Goal: Task Accomplishment & Management: Complete application form

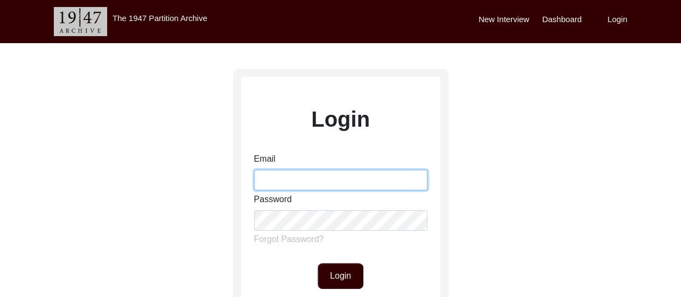
click at [328, 186] on input "Email" at bounding box center [340, 180] width 173 height 20
type input "[EMAIL_ADDRESS][DOMAIN_NAME]"
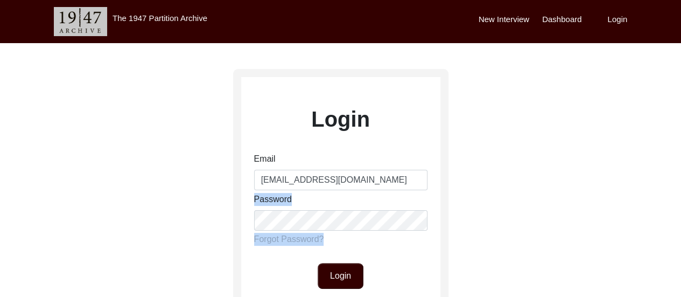
click at [321, 221] on div "Email [EMAIL_ADDRESS][DOMAIN_NAME] Password Forgot Password?" at bounding box center [340, 200] width 173 height 97
click at [338, 277] on button "Login" at bounding box center [340, 276] width 46 height 26
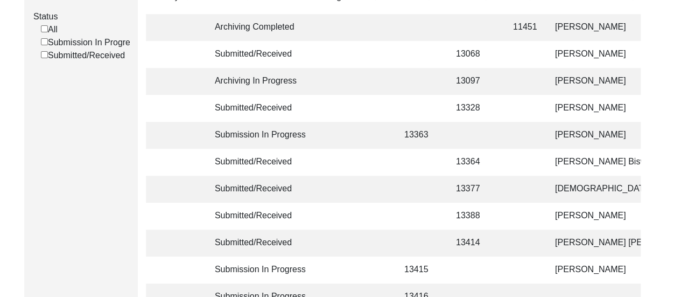
scroll to position [194, 0]
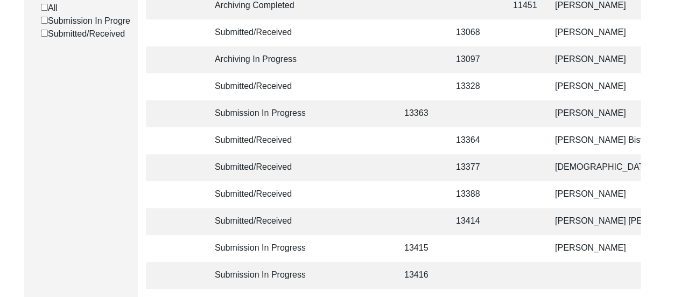
click at [341, 116] on td at bounding box center [351, 113] width 75 height 27
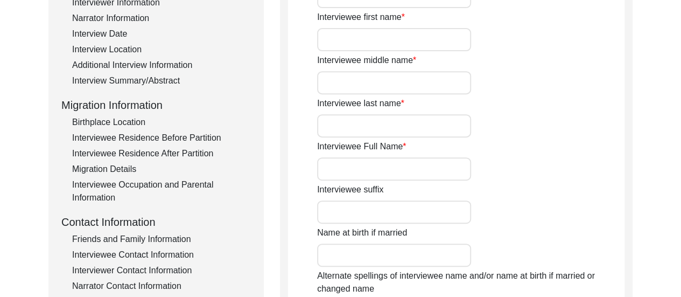
type input "Chameli"
type input "n/a"
type input "Mitra"
type input "[PERSON_NAME]"
type input "1931"
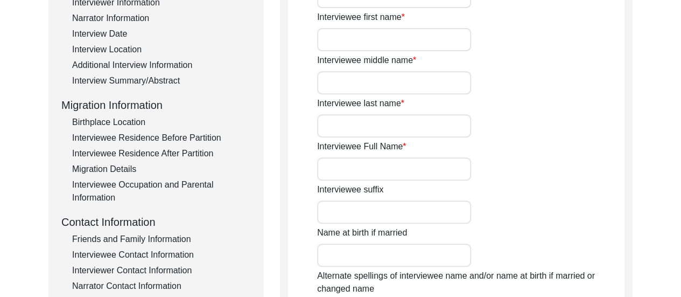
type input "2 [DATE]"
type input "94"
type input "[DEMOGRAPHIC_DATA]"
type input "Bengali"
type input "[DEMOGRAPHIC_DATA]"
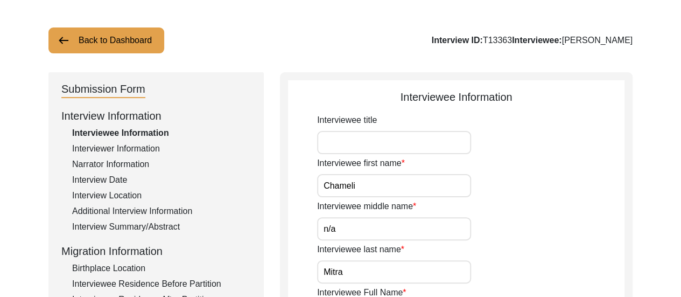
scroll to position [65, 0]
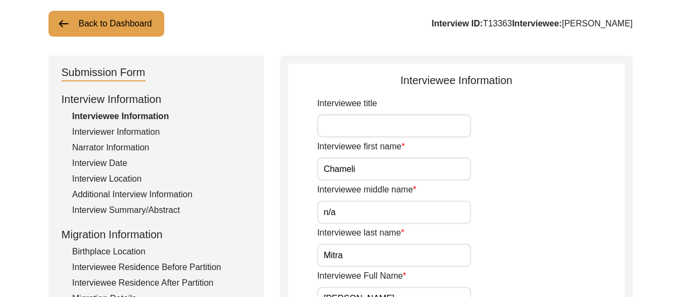
click at [133, 131] on div "Interviewer Information" at bounding box center [161, 131] width 179 height 13
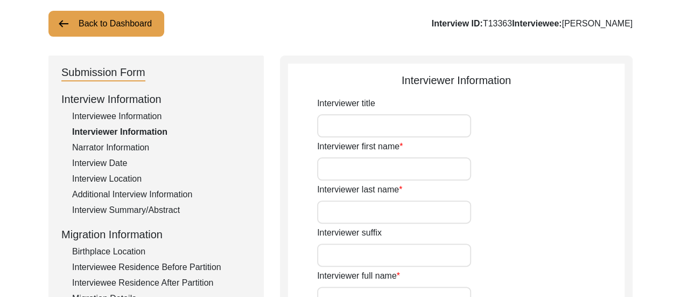
type input "[PERSON_NAME]"
type input "[DEMOGRAPHIC_DATA]"
type input "[DATE]"
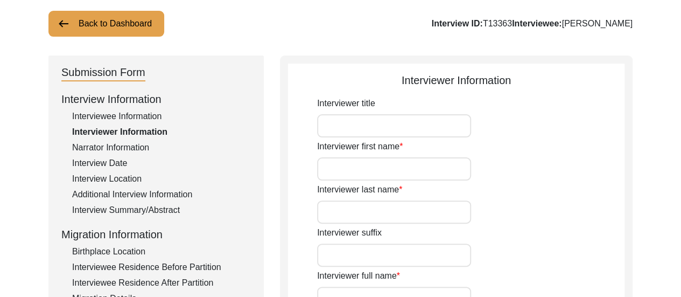
type input "Dum Dum, [GEOGRAPHIC_DATA], [GEOGRAPHIC_DATA]"
type input "Student"
type input "[PERSON_NAME]"
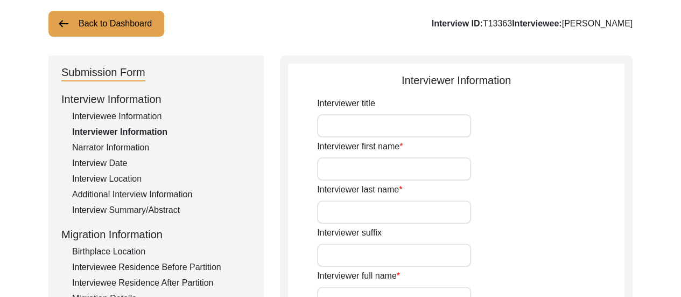
type textarea "The Interviewer is a student currently pursuing Bachelor of Arts in History (Ho…"
type input "Bengali"
type textarea "The interviewee is the mother-in-law of the interviewer's mother's maternal sis…"
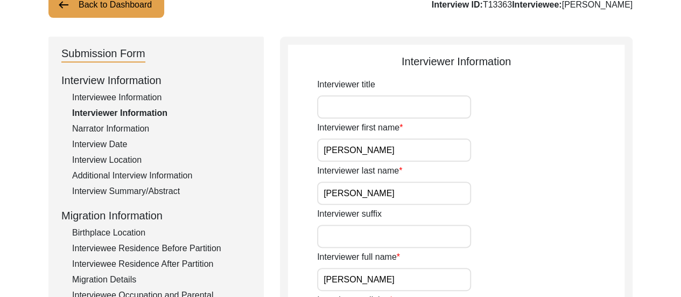
scroll to position [86, 0]
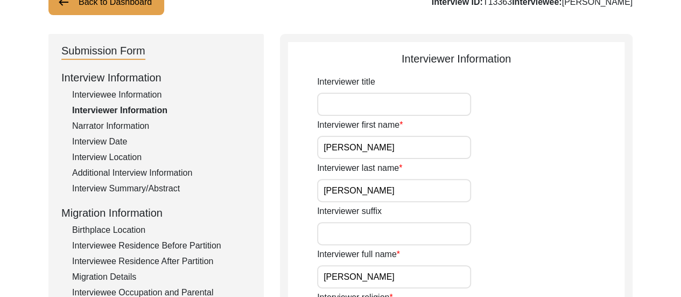
click at [120, 128] on div "Narrator Information" at bounding box center [161, 125] width 179 height 13
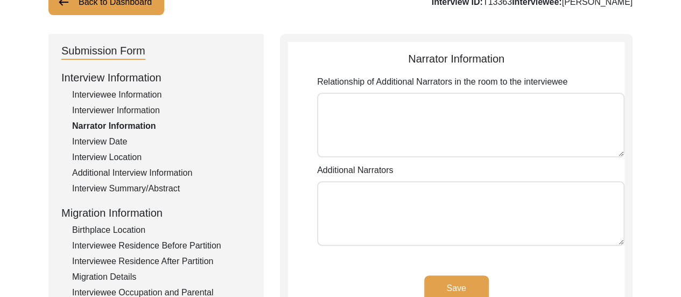
scroll to position [108, 0]
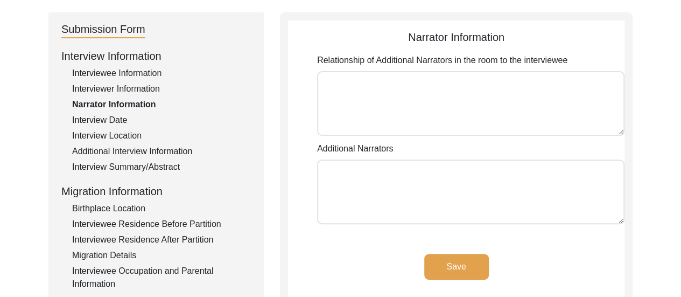
click at [105, 119] on div "Interview Date" at bounding box center [161, 120] width 179 height 13
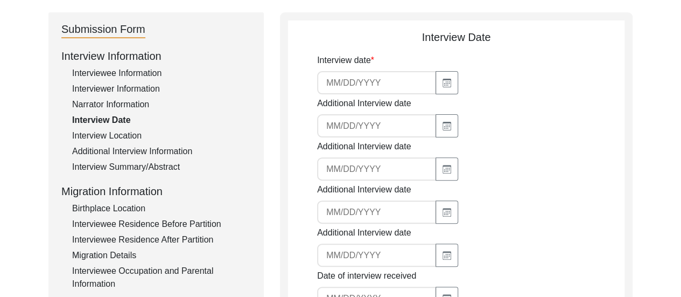
type input "[DATE]"
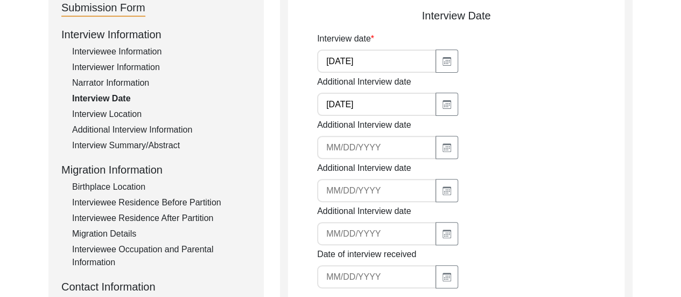
click at [97, 113] on div "Interview Location" at bounding box center [161, 114] width 179 height 13
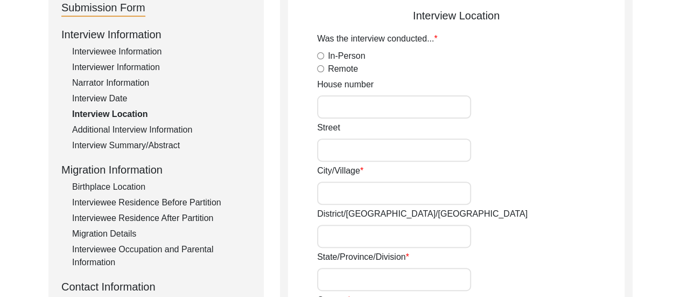
radio input "true"
type input "[PERSON_NAME] Bhawan"
type input "[STREET_ADDRESS][PERSON_NAME][PERSON_NAME],"
type input "[GEOGRAPHIC_DATA]"
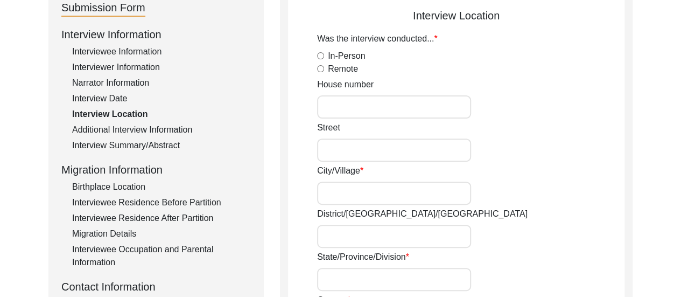
type input "[GEOGRAPHIC_DATA]"
type input "700003"
type input "[GEOGRAPHIC_DATA], [GEOGRAPHIC_DATA], [GEOGRAPHIC_DATA]"
type input "22.60340265992615"
type input "88.37014579410771"
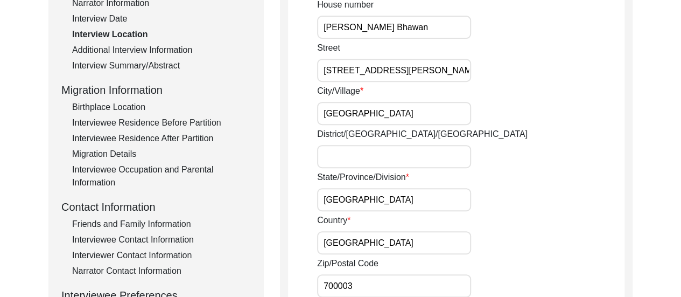
scroll to position [194, 0]
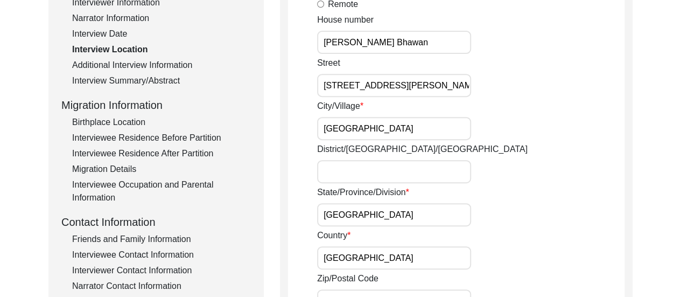
click at [131, 62] on div "Additional Interview Information" at bounding box center [161, 65] width 179 height 13
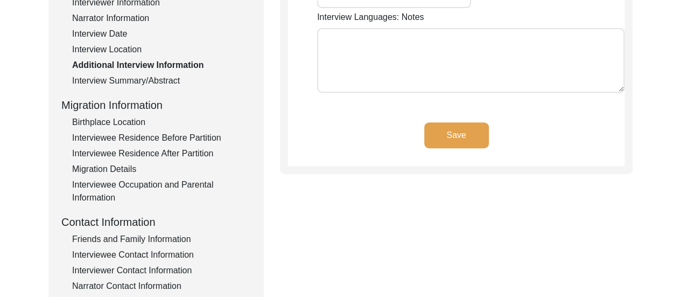
type input "Bengali"
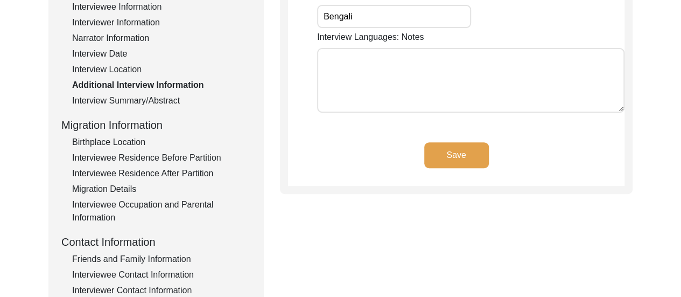
scroll to position [172, 0]
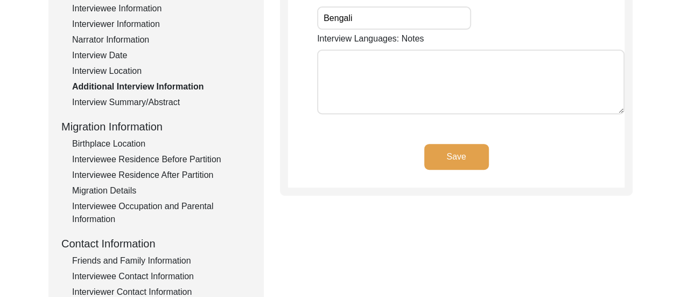
click at [131, 100] on div "Interview Summary/Abstract" at bounding box center [161, 102] width 179 height 13
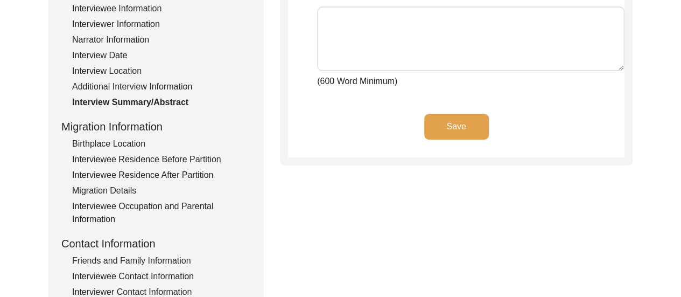
scroll to position [151, 0]
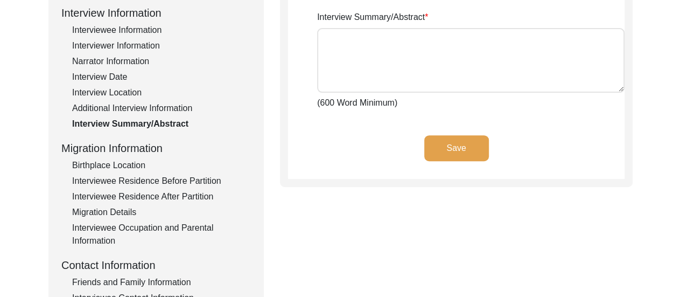
click at [128, 165] on div "Birthplace Location" at bounding box center [161, 165] width 179 height 13
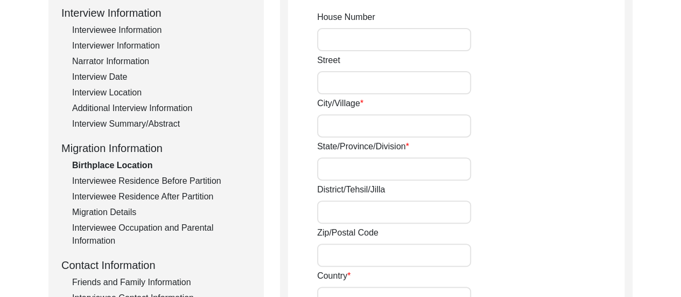
type input "20,"
type input "Chitpore Bridge Approach,"
type input "[GEOGRAPHIC_DATA]"
type input "Presidency of [GEOGRAPHIC_DATA][PERSON_NAME] in [GEOGRAPHIC_DATA]"
type input "[GEOGRAPHIC_DATA]"
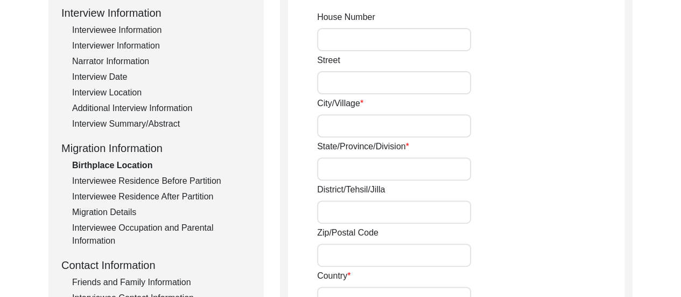
type input "22.609214492073733"
type input "88.37200662994178"
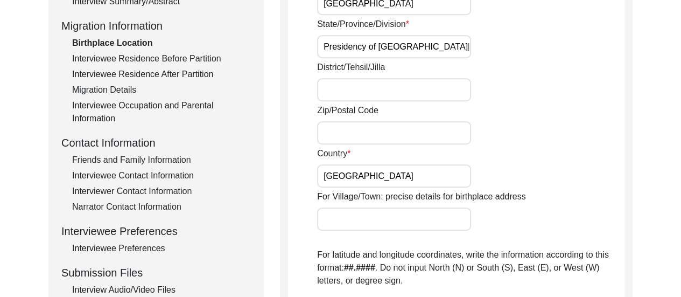
scroll to position [258, 0]
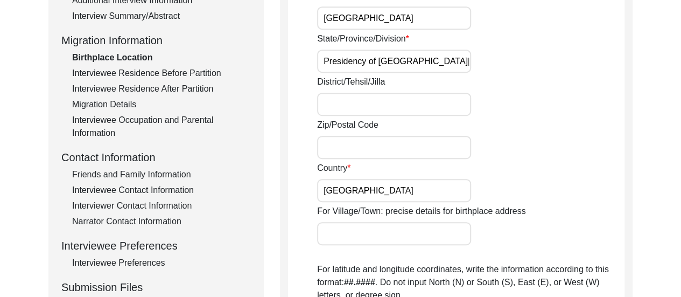
click at [171, 74] on div "Interviewee Residence Before Partition" at bounding box center [161, 73] width 179 height 13
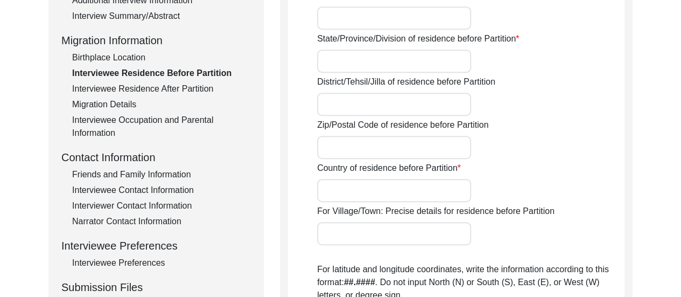
type input "20,"
type input "Chitpore Bridge Approach,"
type input "[GEOGRAPHIC_DATA],"
type input "Presidency of [GEOGRAPHIC_DATA][PERSON_NAME] in [GEOGRAPHIC_DATA]"
type input "[GEOGRAPHIC_DATA]"
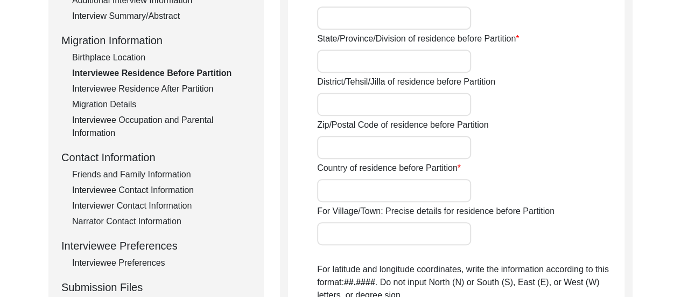
type input "n/a"
type input "22.609590855250275"
type input "88.37144873047494"
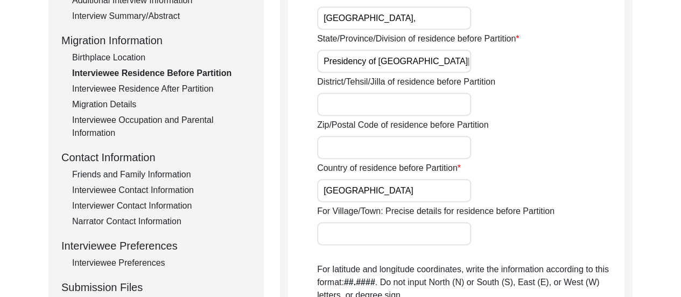
click at [126, 88] on div "Interviewee Residence After Partition" at bounding box center [161, 88] width 179 height 13
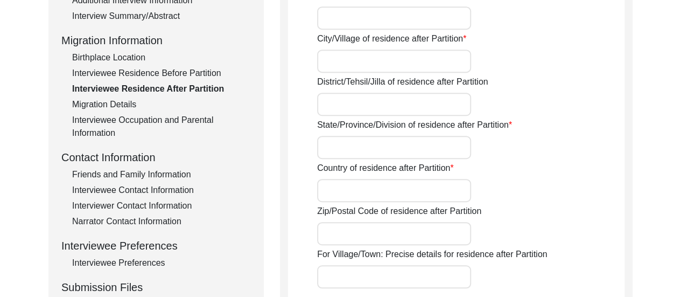
type input "No"
type input "20,"
type input "Chitpore Bridge Approach,"
type input "[GEOGRAPHIC_DATA],"
type input "[GEOGRAPHIC_DATA]"
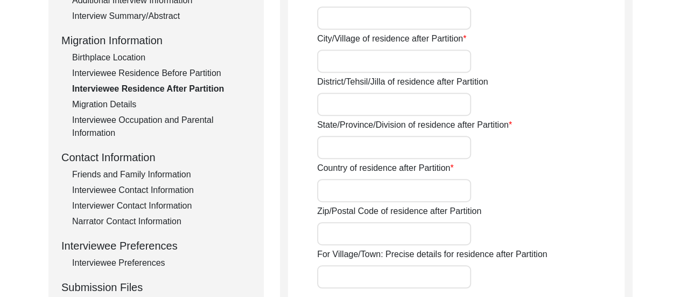
type input "Dominion of [GEOGRAPHIC_DATA]"
type input "n/a"
type input "22.609056023059814"
type input "88.37127706910051"
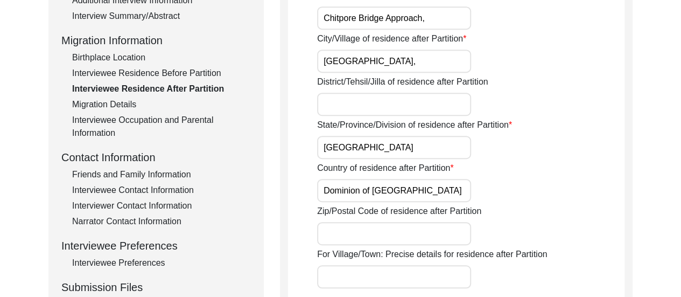
click at [108, 104] on div "Migration Details" at bounding box center [161, 104] width 179 height 13
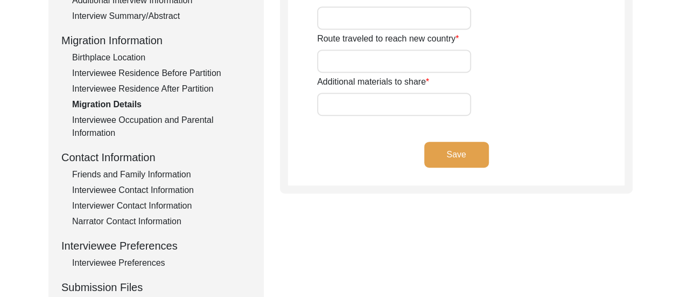
type input "n/a"
type input "Lost parts of zamindari in [GEOGRAPHIC_DATA]"
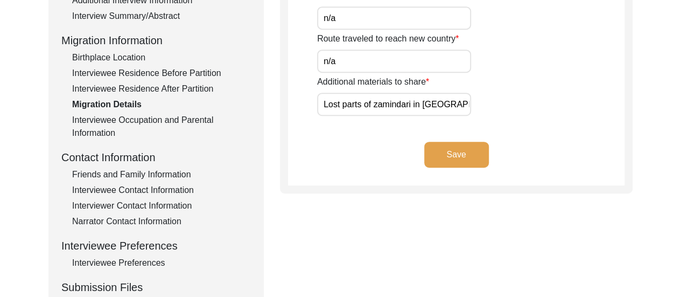
click at [116, 124] on div "Interviewee Occupation and Parental Information" at bounding box center [161, 127] width 179 height 26
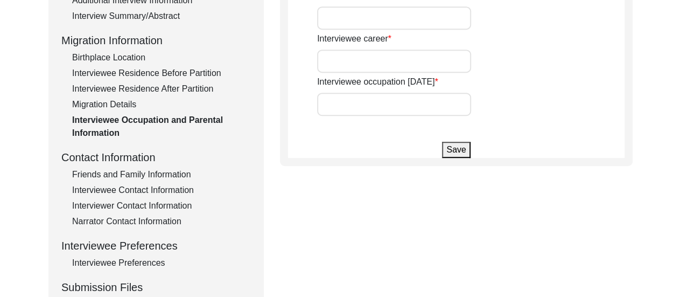
type input "[PERSON_NAME]"
type input "Student"
type input "Housemaker"
type input "n/a"
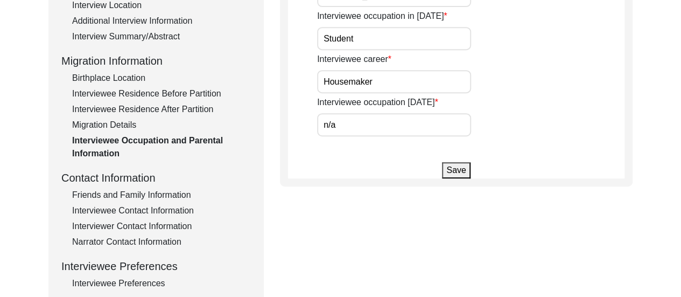
scroll to position [280, 0]
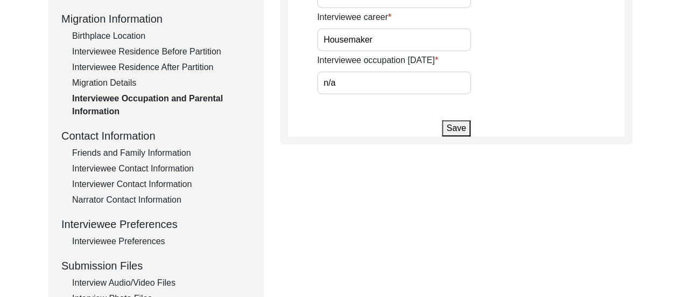
click at [141, 152] on div "Friends and Family Information" at bounding box center [161, 152] width 179 height 13
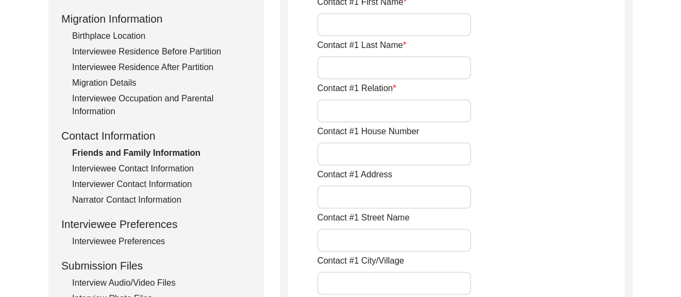
type input "[PERSON_NAME]"
type input "Mitra"
type input "Daughter-in-law"
click at [519, 176] on div "Contact #1 Address" at bounding box center [470, 188] width 307 height 40
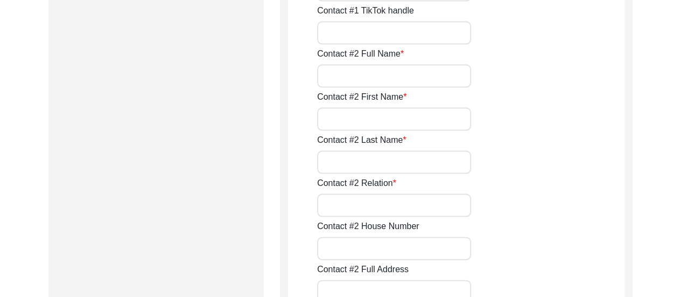
scroll to position [1055, 0]
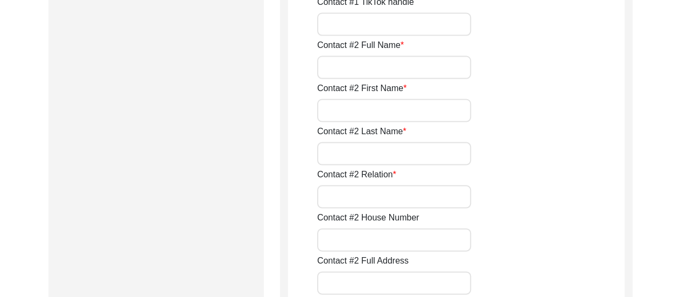
click at [364, 69] on input "Contact #2 Full Name" at bounding box center [394, 67] width 154 height 23
type input "[PERSON_NAME]"
click at [382, 114] on input "Contact #2 First Name" at bounding box center [394, 110] width 154 height 23
type input "[PERSON_NAME]"
click at [394, 153] on input "Contact #2 Last Name" at bounding box center [394, 153] width 154 height 23
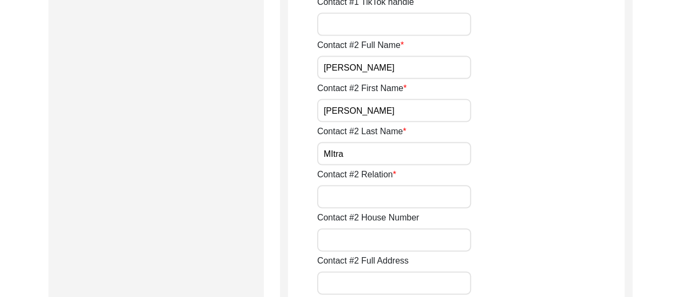
type input "MItra"
click at [410, 197] on input "Contact #2 Relation" at bounding box center [394, 196] width 154 height 23
type input "Son"
click at [541, 190] on div "Contact #2 Relation Son" at bounding box center [470, 188] width 307 height 40
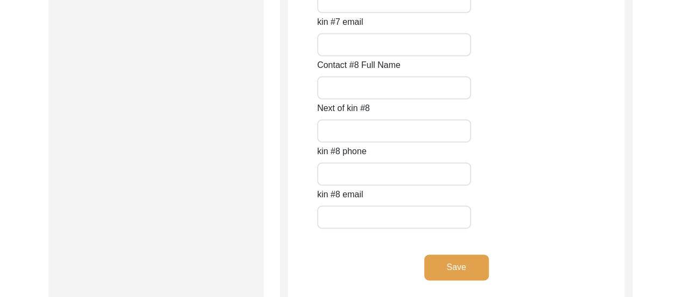
scroll to position [4912, 0]
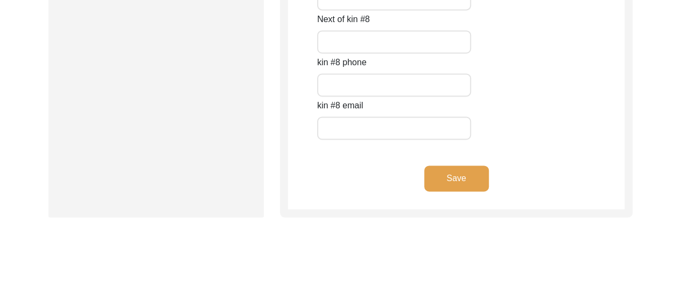
click at [456, 180] on button "Save" at bounding box center [456, 178] width 65 height 26
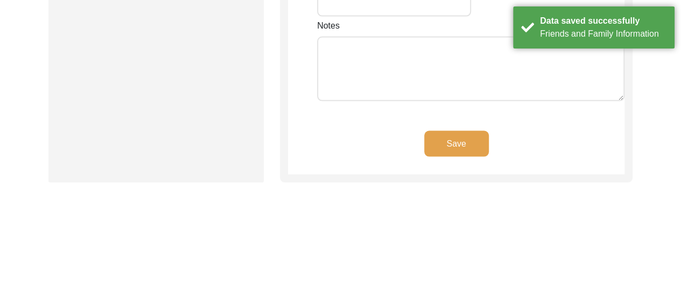
type input "[PERSON_NAME] Bhawan"
type input "[STREET_ADDRESS][PERSON_NAME][PERSON_NAME],"
type input "[GEOGRAPHIC_DATA]"
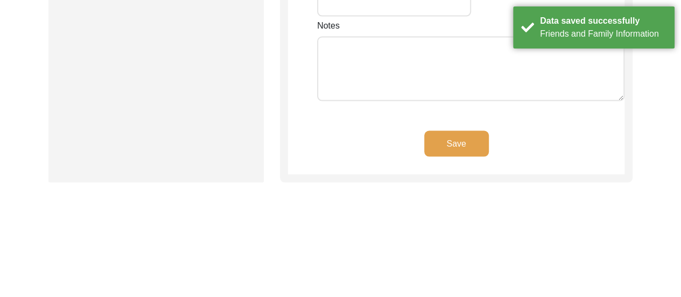
type input "700003"
type input "[GEOGRAPHIC_DATA]"
type input "[GEOGRAPHIC_DATA], [GEOGRAPHIC_DATA], [GEOGRAPHIC_DATA]"
type input "22.603402659926164"
type input "88.37012433643592"
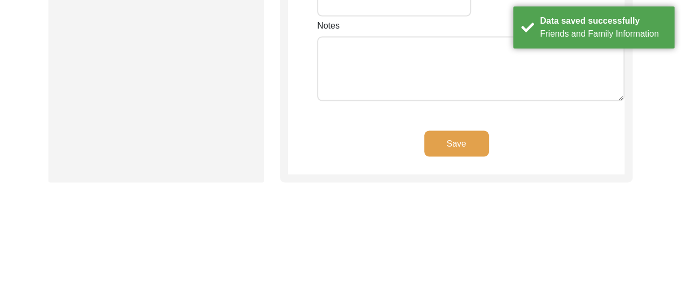
type input "9321059337"
type input "[EMAIL_ADDRESS][DOMAIN_NAME]"
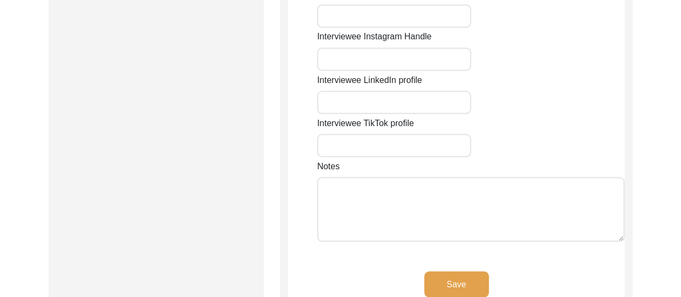
scroll to position [954, 0]
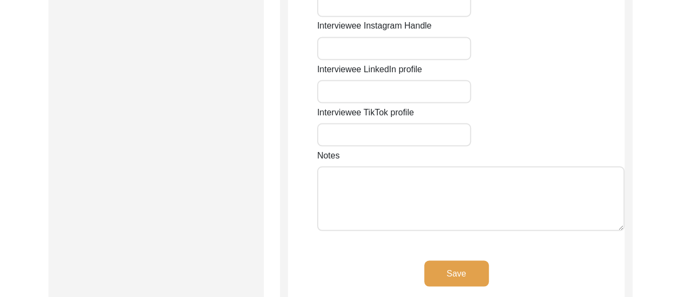
click at [423, 166] on textarea "Notes" at bounding box center [470, 198] width 307 height 65
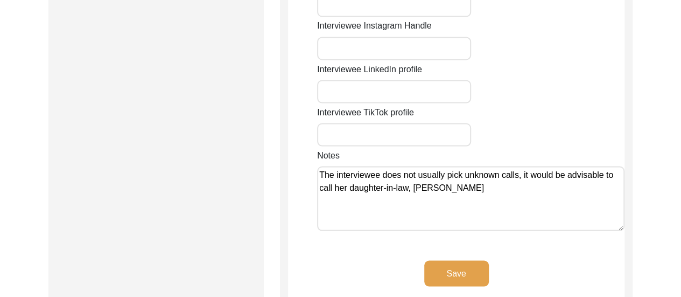
click at [454, 166] on textarea "The interviewee does not usually pick unknown calls, it would be advisable to c…" at bounding box center [470, 198] width 307 height 65
click at [456, 166] on textarea "The interviewee does not usually pick unknown calls, it would be advisable to c…" at bounding box center [470, 198] width 307 height 65
click at [476, 166] on textarea "The interviewee does not usually pick unknown calls, it would be advisable to c…" at bounding box center [470, 198] width 307 height 65
type textarea "The interviewee does not usually pick unknown calls, it would be advisable to c…"
click at [458, 260] on button "Save" at bounding box center [456, 273] width 65 height 26
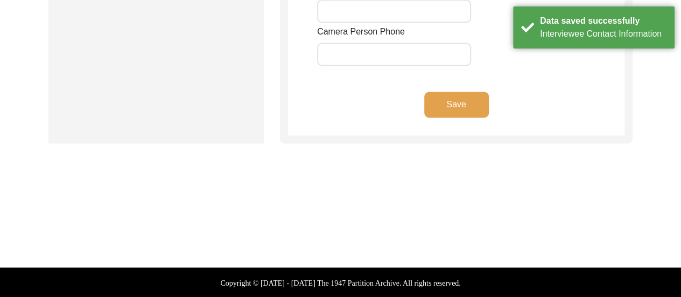
type input "8617280196"
type input "[EMAIL_ADDRESS][DOMAIN_NAME]"
type input "n/a"
type input "[URL][DOMAIN_NAME]"
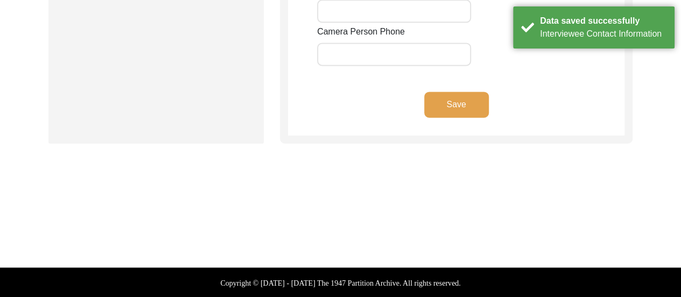
type input "[URL][DOMAIN_NAME][PERSON_NAME]"
type input "n/a"
type input "[EMAIL_ADDRESS][DOMAIN_NAME]"
type input "n/a"
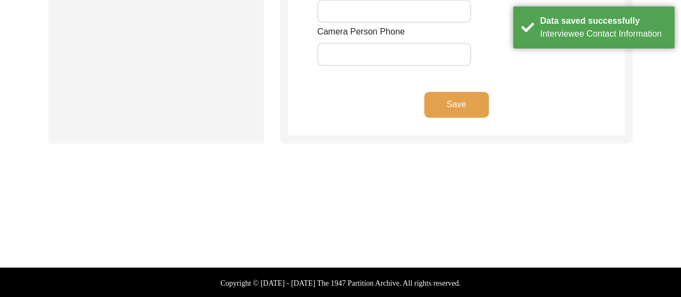
type input "[URL][DOMAIN_NAME]"
type input "[URL][DOMAIN_NAME][PERSON_NAME]"
type input "n/a"
type input "8617280196"
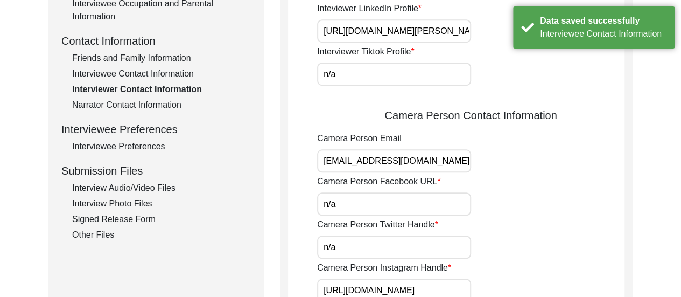
scroll to position [395, 0]
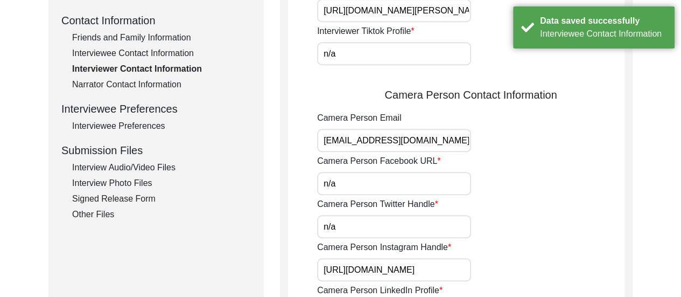
click at [172, 81] on div "Narrator Contact Information" at bounding box center [161, 84] width 179 height 13
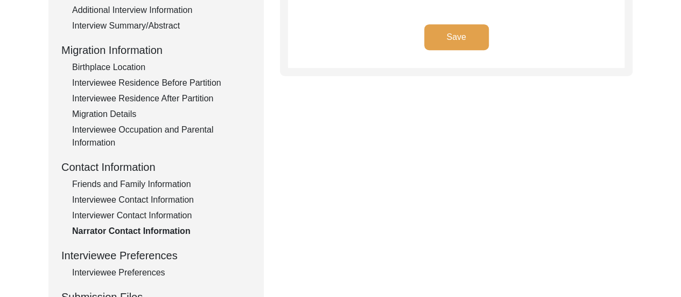
scroll to position [309, 0]
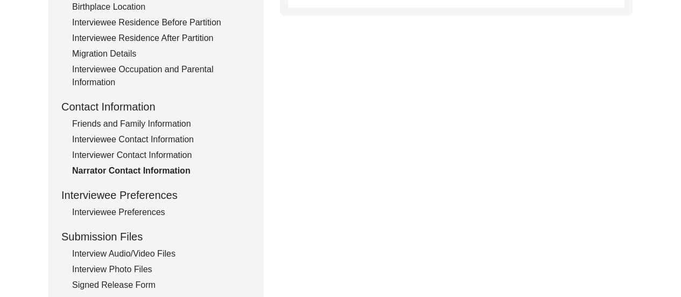
click at [391, 202] on div "Submission Form Interview Information Interviewee Information Interviewer Infor…" at bounding box center [340, 63] width 584 height 504
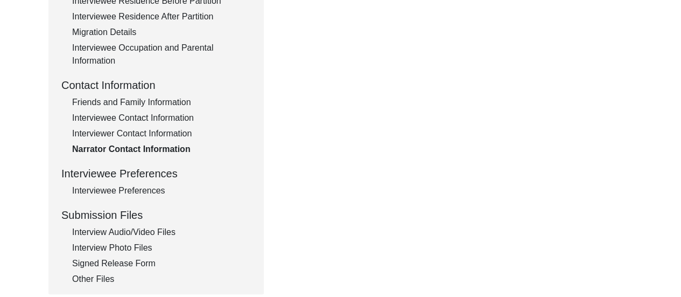
click at [137, 246] on div "Interview Photo Files" at bounding box center [161, 247] width 179 height 13
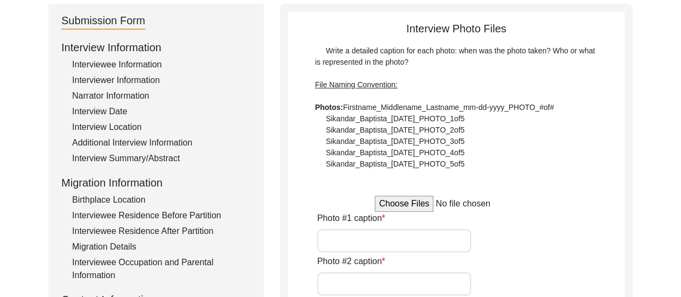
scroll to position [115, 0]
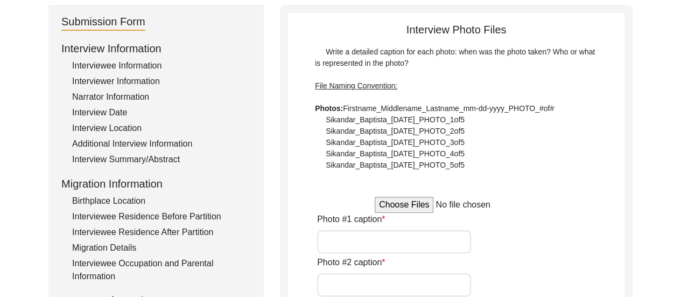
click at [406, 208] on input "file" at bounding box center [456, 204] width 163 height 16
type input "C:\fakepath\Chameli_Mitra_[DATE]_PHOTO_1of5.jpg"
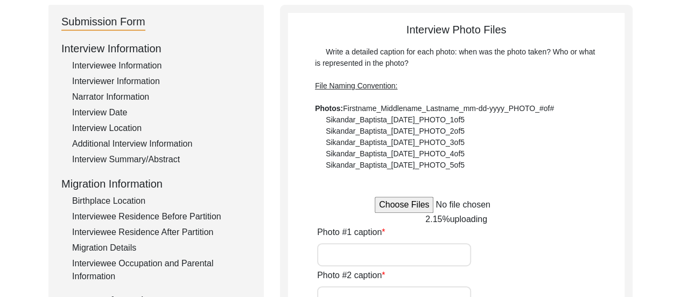
click at [418, 208] on input "file" at bounding box center [456, 204] width 163 height 16
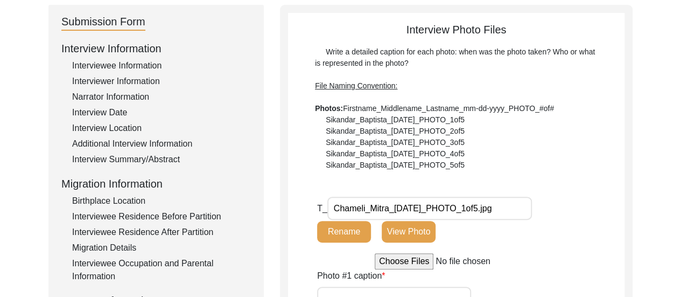
type input "C:\fakepath\Chameli_Mitra_[DATE]_PHOTO_2of5.jpg"
click at [404, 264] on input "file" at bounding box center [456, 261] width 163 height 16
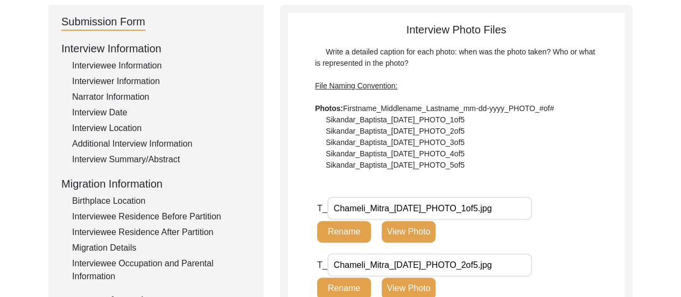
type input "C:\fakepath\Chameli_Mitra_[DATE]_PHOTO_3of5.jpg"
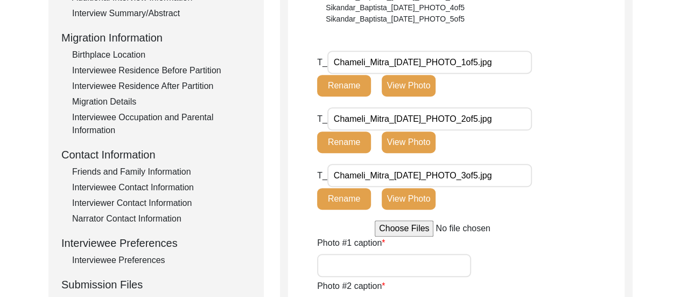
scroll to position [266, 0]
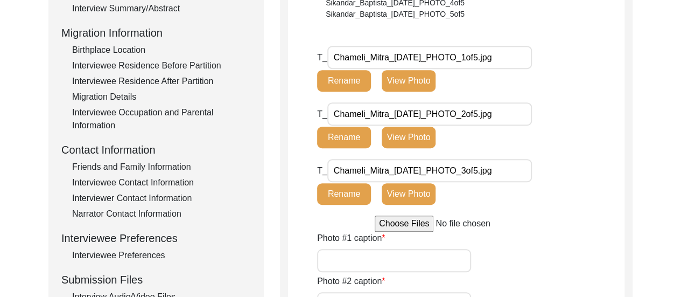
click at [402, 225] on input "file" at bounding box center [456, 223] width 163 height 16
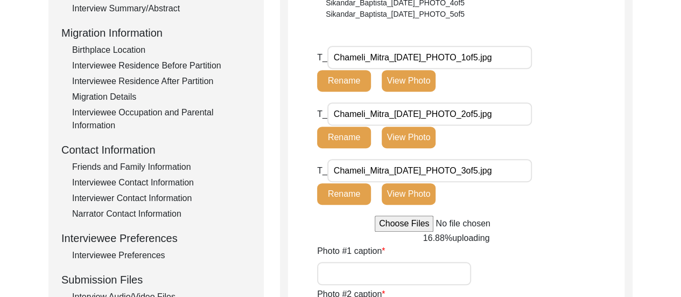
click at [413, 227] on input "file" at bounding box center [456, 223] width 163 height 16
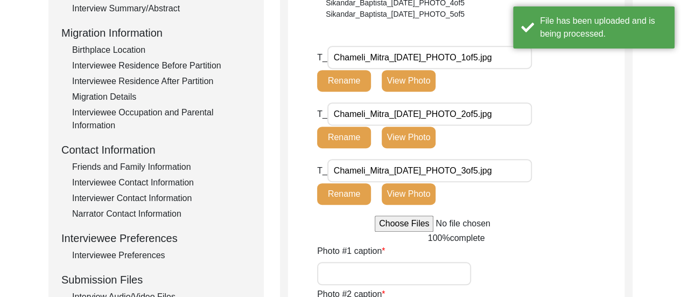
type input "C:\fakepath\Chameli_Mitra_[DATE]_PHOTO_5of5.jpg"
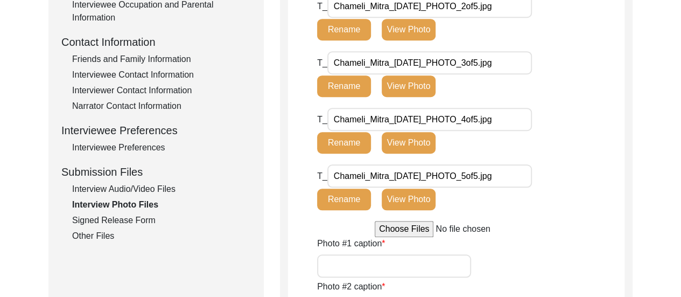
scroll to position [395, 0]
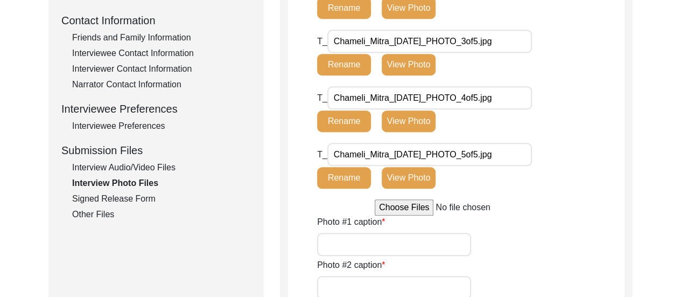
click at [392, 243] on input "Photo #1 caption" at bounding box center [394, 243] width 154 height 23
click at [397, 253] on input "Photo #1 caption" at bounding box center [394, 243] width 154 height 23
type input "This photograph of [PERSON_NAME] was taken after the interview."
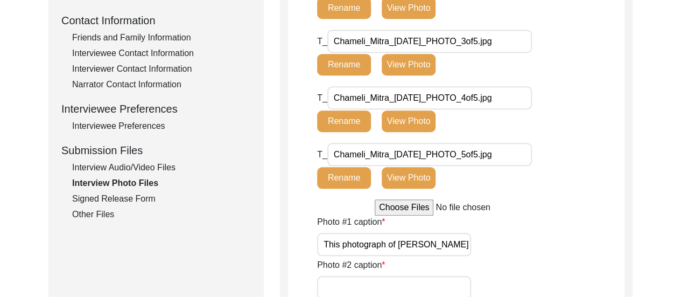
click at [556, 225] on div "Photo #1 [PERSON_NAME] photograph of [PERSON_NAME] was taken after the intervie…" at bounding box center [470, 235] width 307 height 40
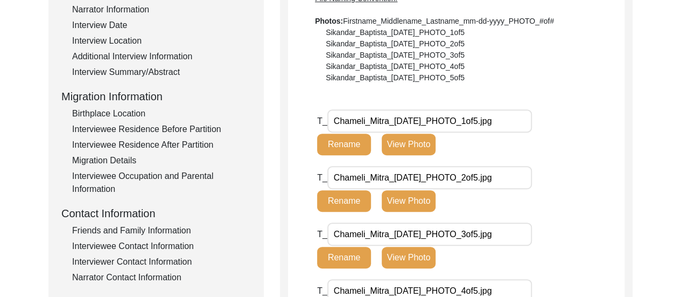
scroll to position [201, 0]
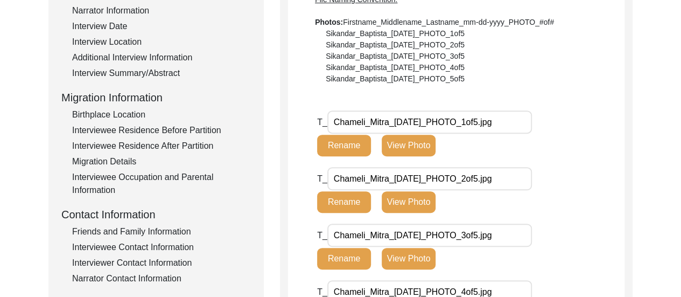
click at [411, 205] on button "View Photo" at bounding box center [409, 202] width 54 height 22
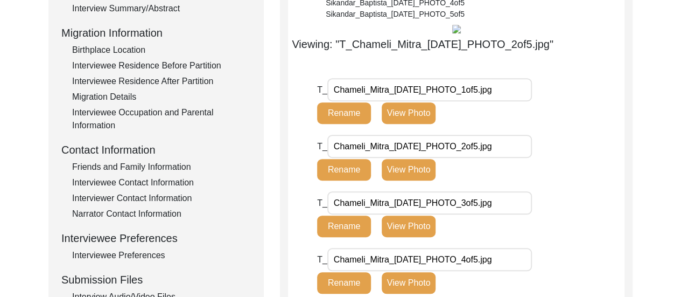
scroll to position [287, 0]
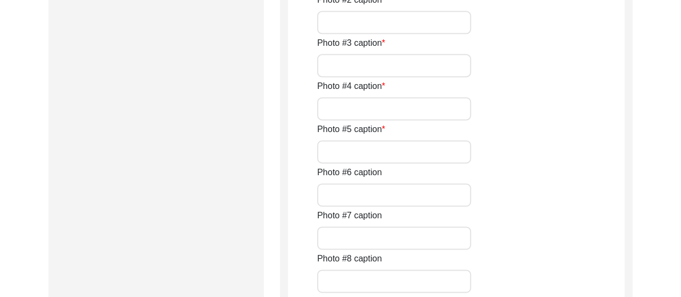
scroll to position [696, 0]
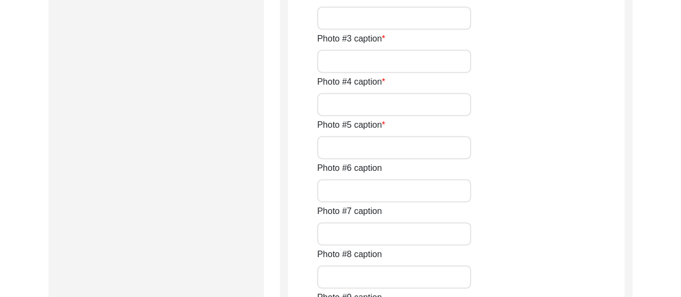
click at [403, 30] on input "Photo #2 caption" at bounding box center [394, 17] width 154 height 23
click at [588, 30] on div "Photo #2 caption A close up of [PERSON_NAME] hands. She wears a yellow sapphire…" at bounding box center [470, 9] width 307 height 40
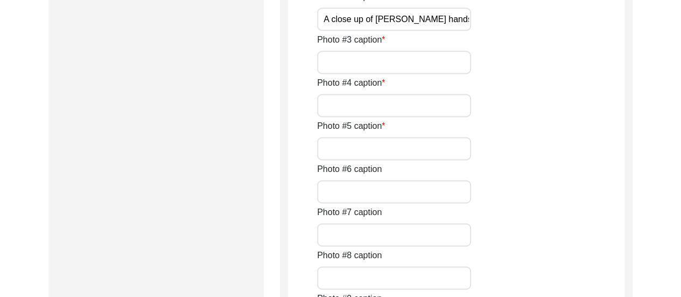
scroll to position [696, 0]
click at [461, 30] on input "A close up of [PERSON_NAME] hands. She wears a yellow sapphire ([PERSON_NAME])" at bounding box center [394, 17] width 154 height 23
click at [340, 30] on input "A close up of [PERSON_NAME] hands. She wears a yellow sapphire ([PERSON_NAME])" at bounding box center [394, 17] width 154 height 23
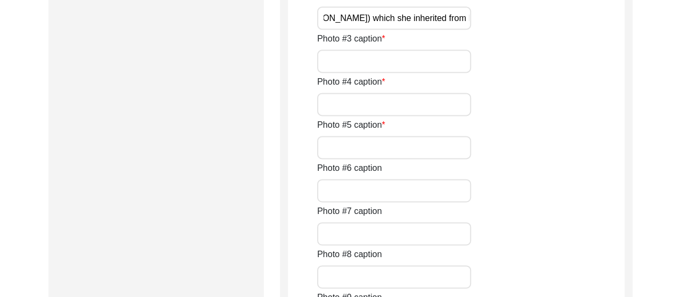
type input "A close up of [PERSON_NAME] hands. On her left hand, she wears a yellow sapphir…"
click at [555, 30] on div "Photo #2 caption A close up of [PERSON_NAME] hands. On her left hand, she wears…" at bounding box center [470, 9] width 307 height 40
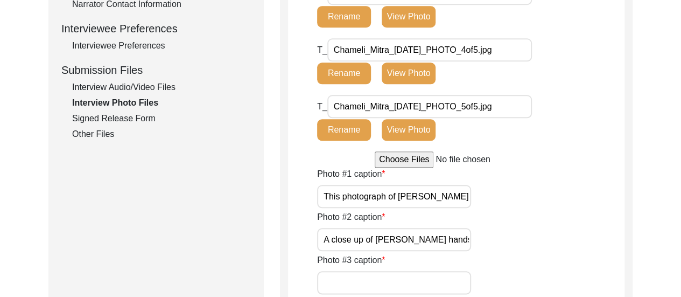
scroll to position [481, 0]
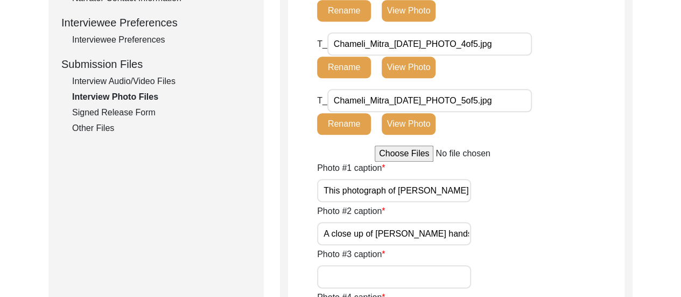
click at [409, 22] on button "View Photo" at bounding box center [409, 11] width 54 height 22
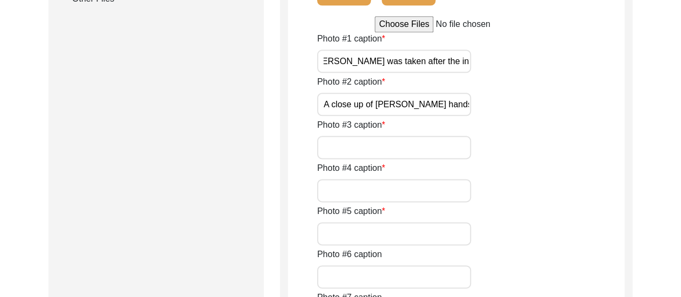
scroll to position [0, 95]
drag, startPoint x: 323, startPoint y: 214, endPoint x: 534, endPoint y: 215, distance: 211.5
click at [534, 73] on div "Photo #1 [PERSON_NAME] photograph of [PERSON_NAME] was taken after the intervie…" at bounding box center [470, 52] width 307 height 40
click at [559, 73] on div "Photo #1 [PERSON_NAME] photograph of [PERSON_NAME] was taken after the intervie…" at bounding box center [470, 52] width 307 height 40
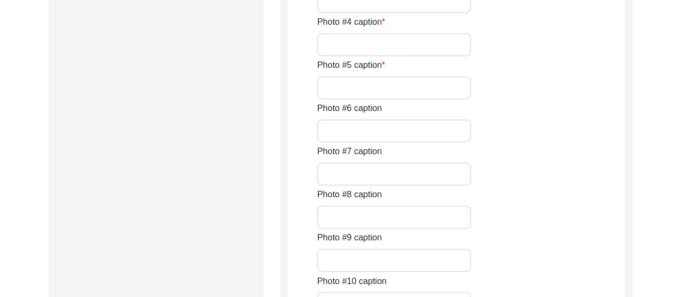
scroll to position [804, 0]
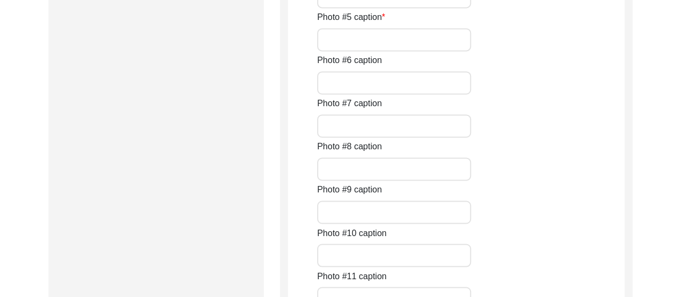
paste input "This photograph of [PERSON_NAME] was taken after the interview."
type input "This photograph of [PERSON_NAME] was taken after the interview."
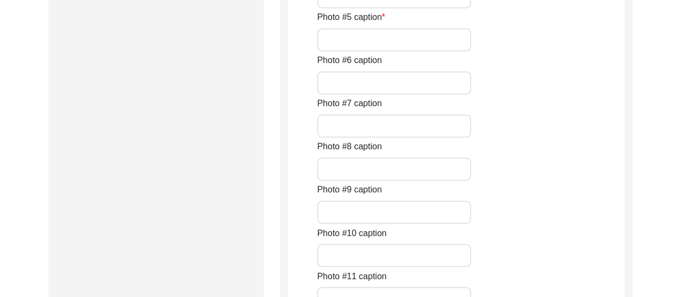
paste input "This photograph of [PERSON_NAME] was taken after the interview."
type input "This photograph of [PERSON_NAME] was taken after the interview."
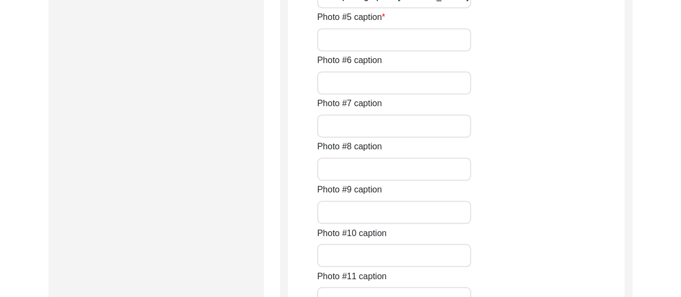
click at [398, 51] on input "Photo #5 caption" at bounding box center [394, 39] width 154 height 23
paste input "This photograph of [PERSON_NAME] was taken after the interview."
type input "This photograph of [PERSON_NAME] was taken after the interview."
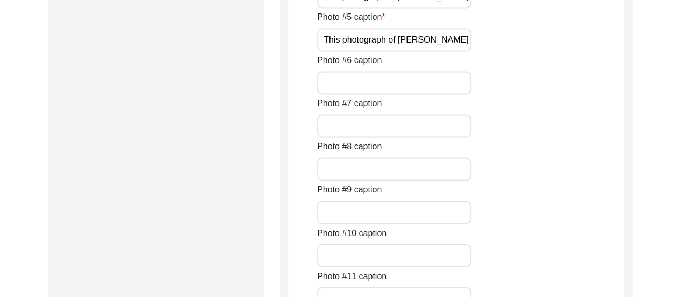
click at [536, 51] on div "Photo #5 [PERSON_NAME] photograph of [PERSON_NAME] was taken after the intervie…" at bounding box center [470, 31] width 307 height 40
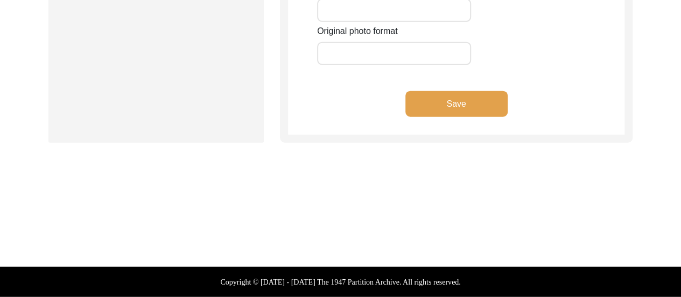
scroll to position [1416, 0]
click at [563, 47] on div "Original photo format" at bounding box center [470, 45] width 307 height 40
click at [421, 65] on input "Original photo format" at bounding box center [394, 53] width 154 height 23
type input "jpg"
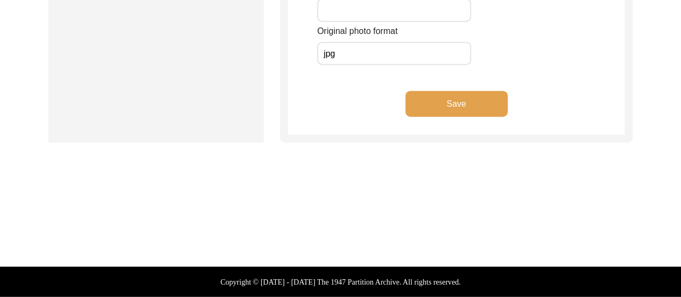
click at [560, 65] on div "Original photo format jpg" at bounding box center [470, 45] width 307 height 40
click at [468, 117] on button "Save" at bounding box center [456, 104] width 102 height 26
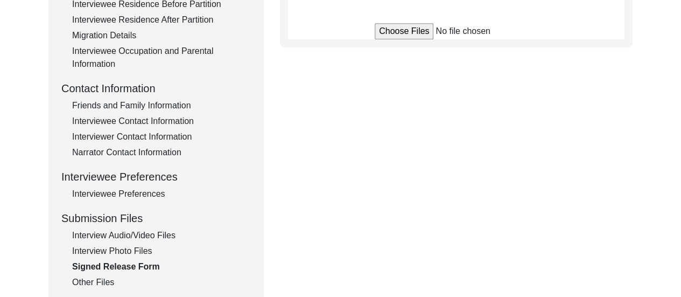
scroll to position [330, 0]
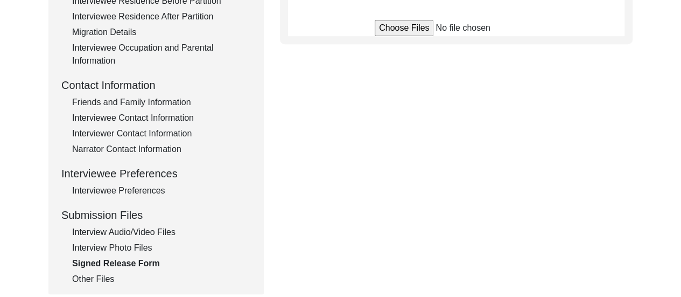
click at [149, 246] on div "Interview Photo Files" at bounding box center [161, 247] width 179 height 13
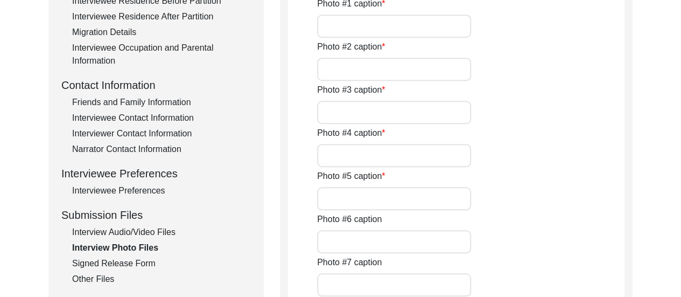
type input "This photograph of [PERSON_NAME] was taken after the interview."
type input "A close up of [PERSON_NAME] hands. On her left hand, she wears a yellow sapphir…"
type input "This photograph of [PERSON_NAME] was taken after the interview."
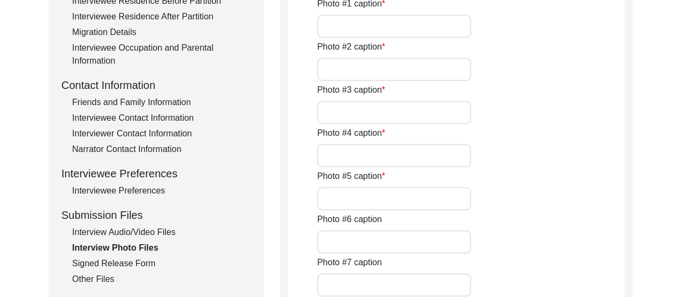
type input "jpg"
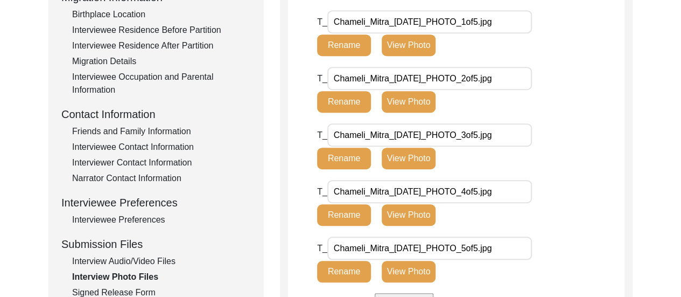
scroll to position [258, 0]
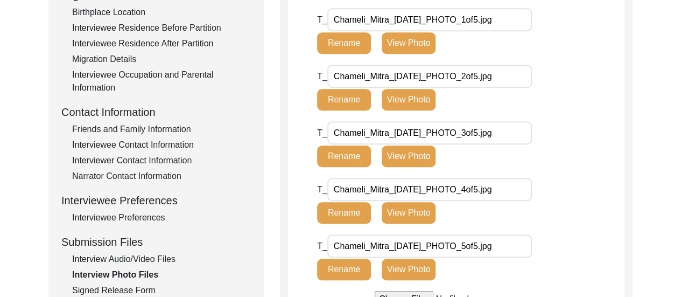
scroll to position [300, 0]
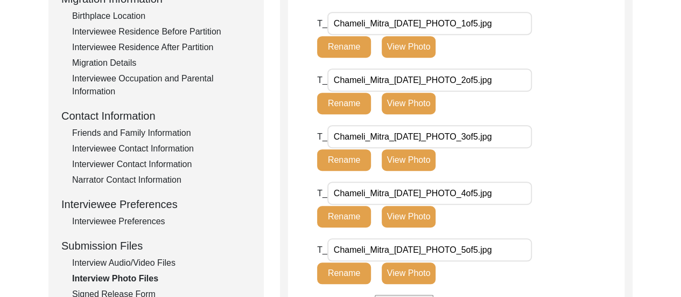
click at [142, 265] on div "Interview Audio/Video Files" at bounding box center [161, 262] width 179 height 13
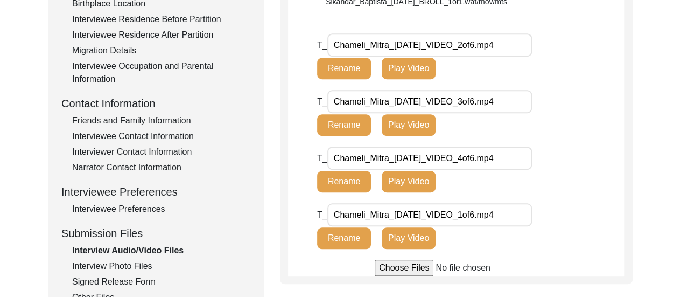
scroll to position [321, 0]
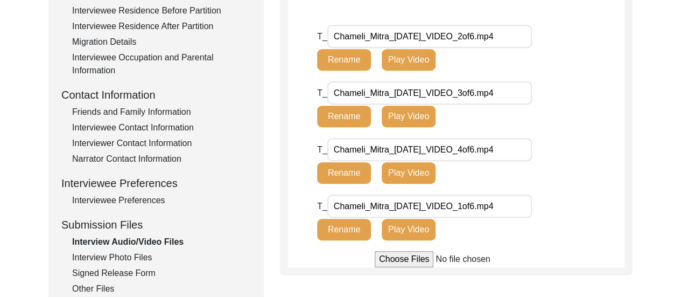
click at [390, 253] on input "file" at bounding box center [456, 259] width 163 height 16
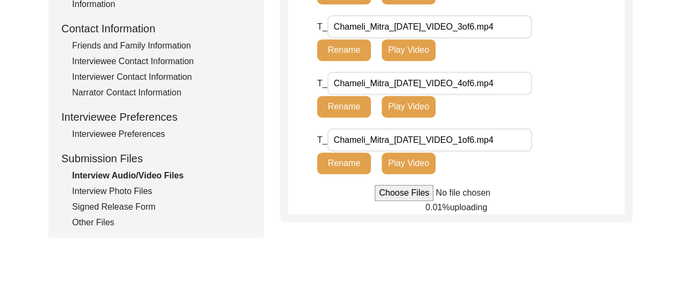
scroll to position [392, 0]
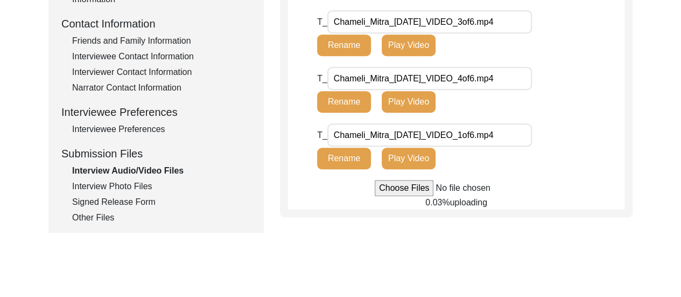
click at [415, 186] on input "file" at bounding box center [456, 188] width 163 height 16
type input "C:\fakepath\Chameli_Mitra_[DATE]_VIDEO_6of6.mp4"
